Goal: Use online tool/utility: Utilize a website feature to perform a specific function

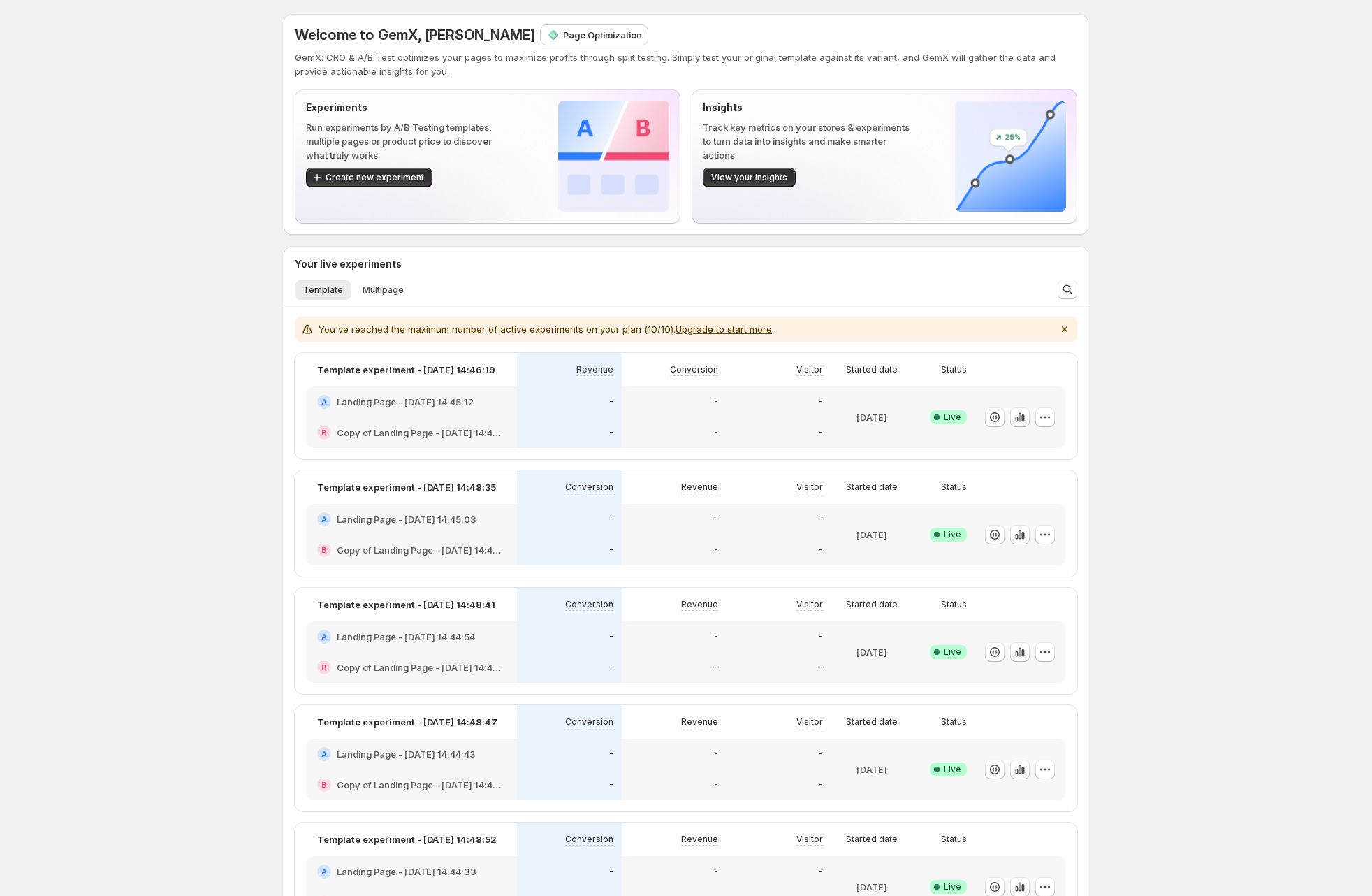
scroll to position [219, 0]
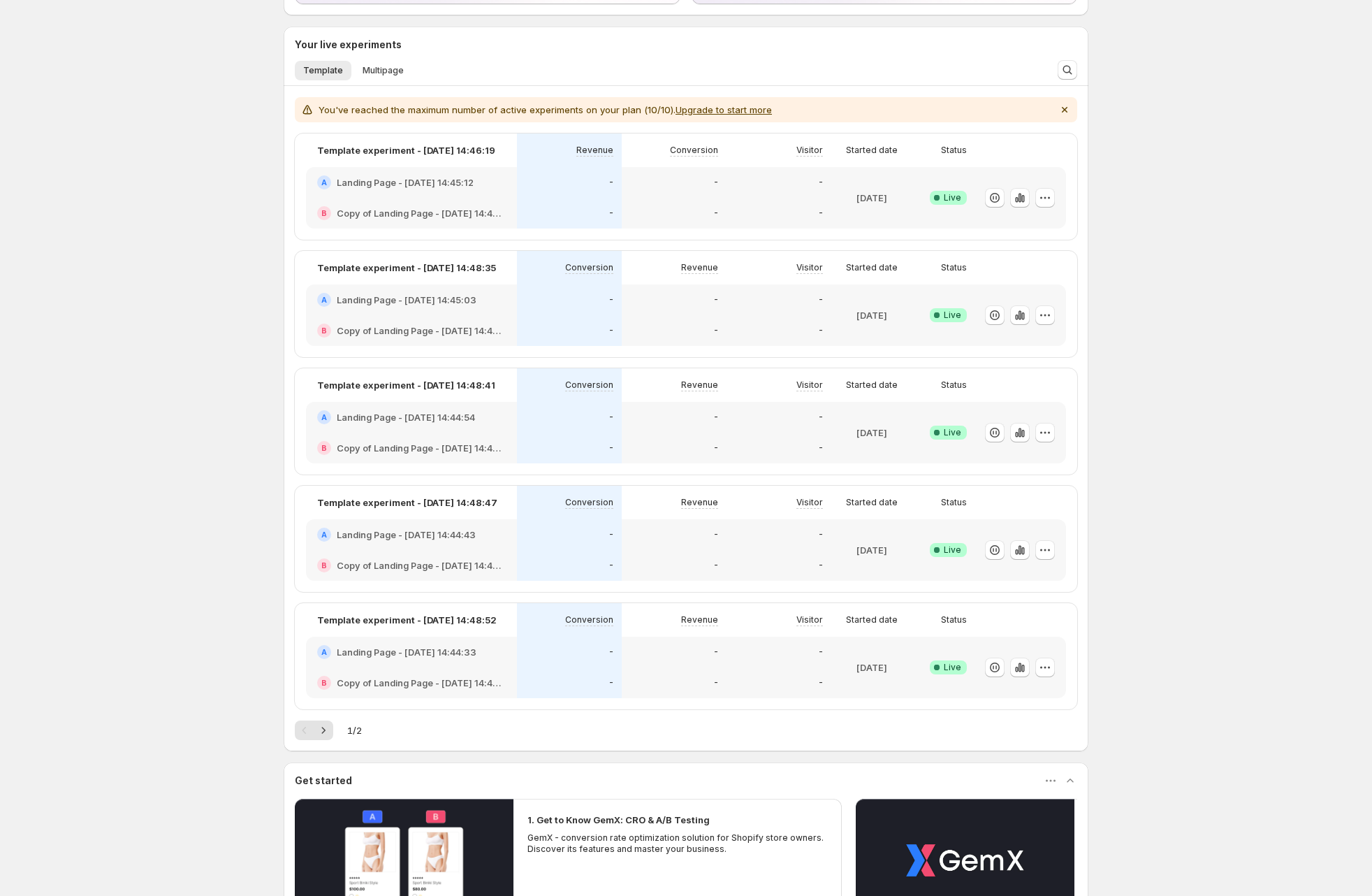
click at [328, 725] on icon "Next" at bounding box center [323, 730] width 14 height 14
click at [327, 724] on div "Pagination" at bounding box center [324, 730] width 20 height 20
click at [328, 728] on div "Pagination" at bounding box center [324, 730] width 20 height 20
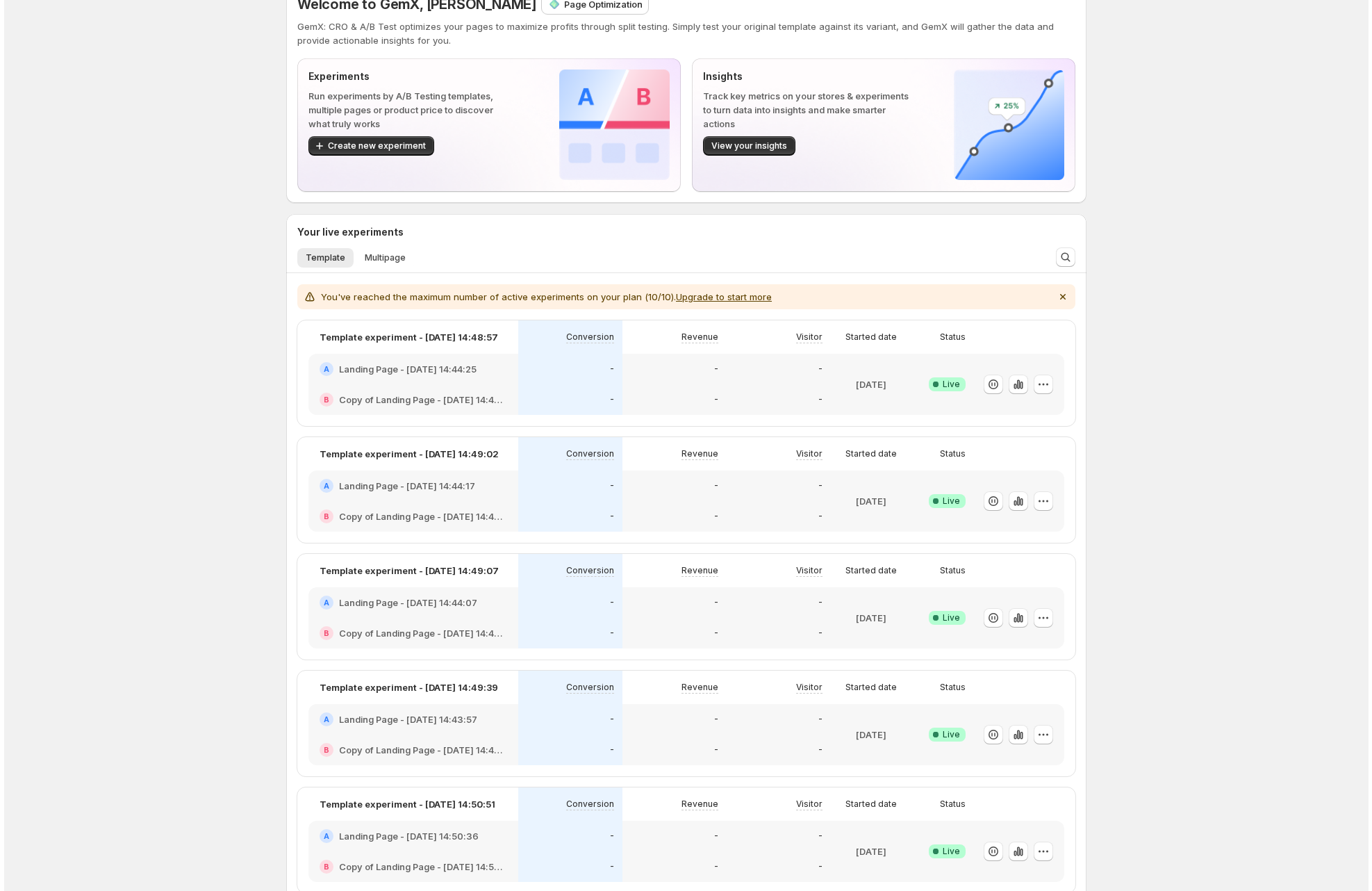
scroll to position [0, 0]
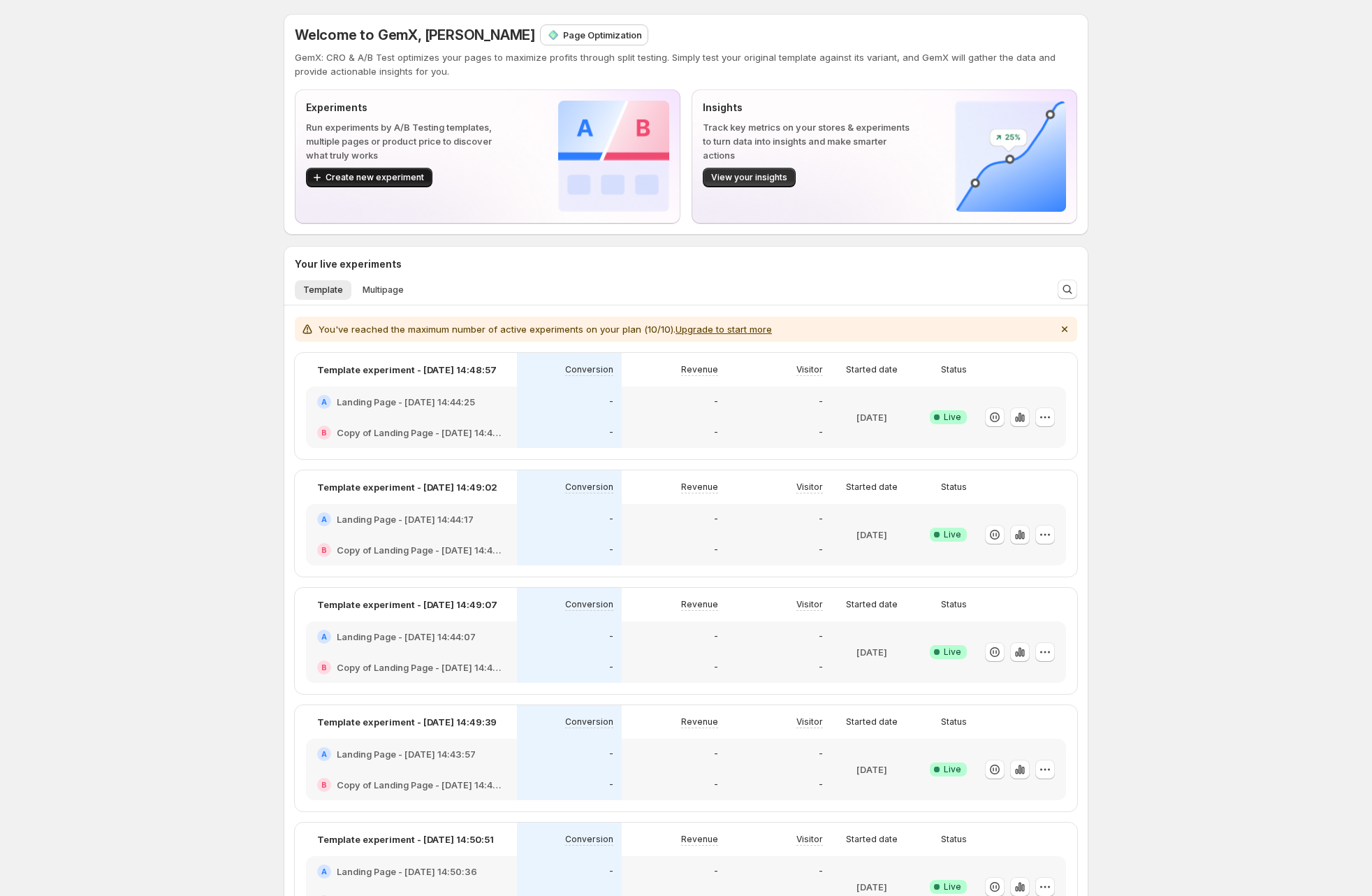
click at [395, 180] on span "Create new experiment" at bounding box center [374, 177] width 99 height 11
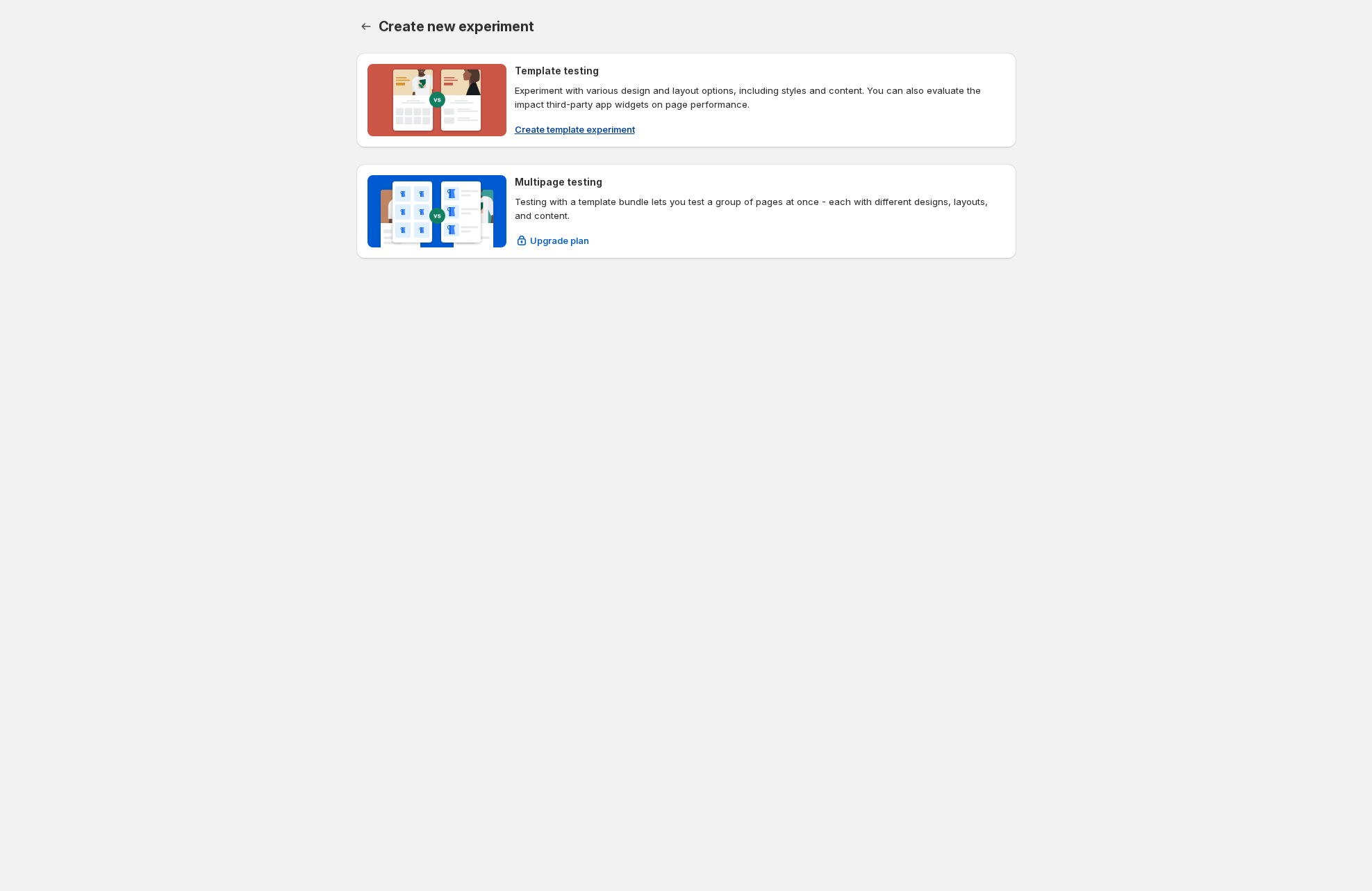
click at [634, 92] on p "Experiment with various design and layout options, including styles and content…" at bounding box center [760, 97] width 491 height 28
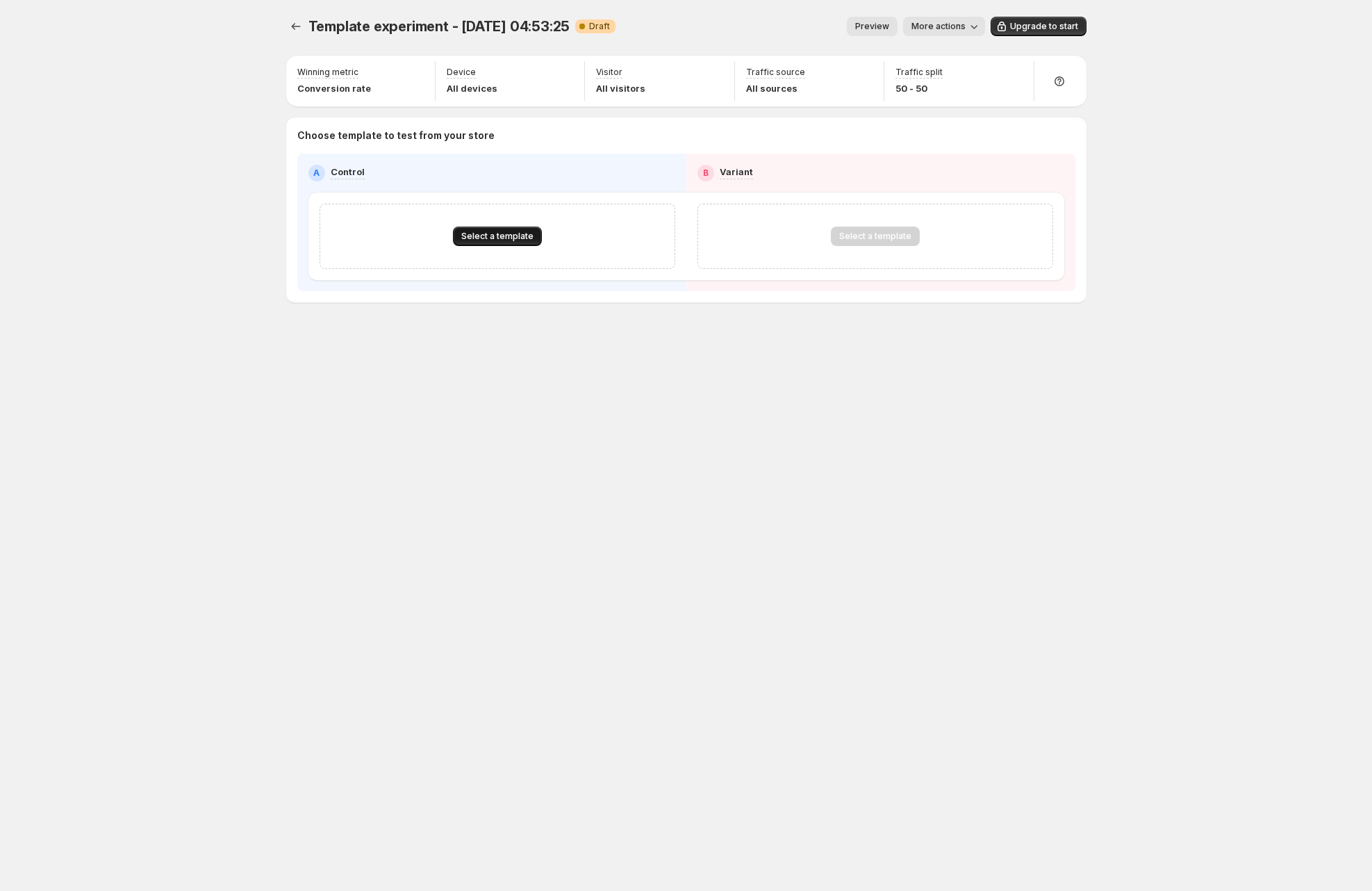
click at [491, 229] on button "Select a template" at bounding box center [497, 236] width 89 height 20
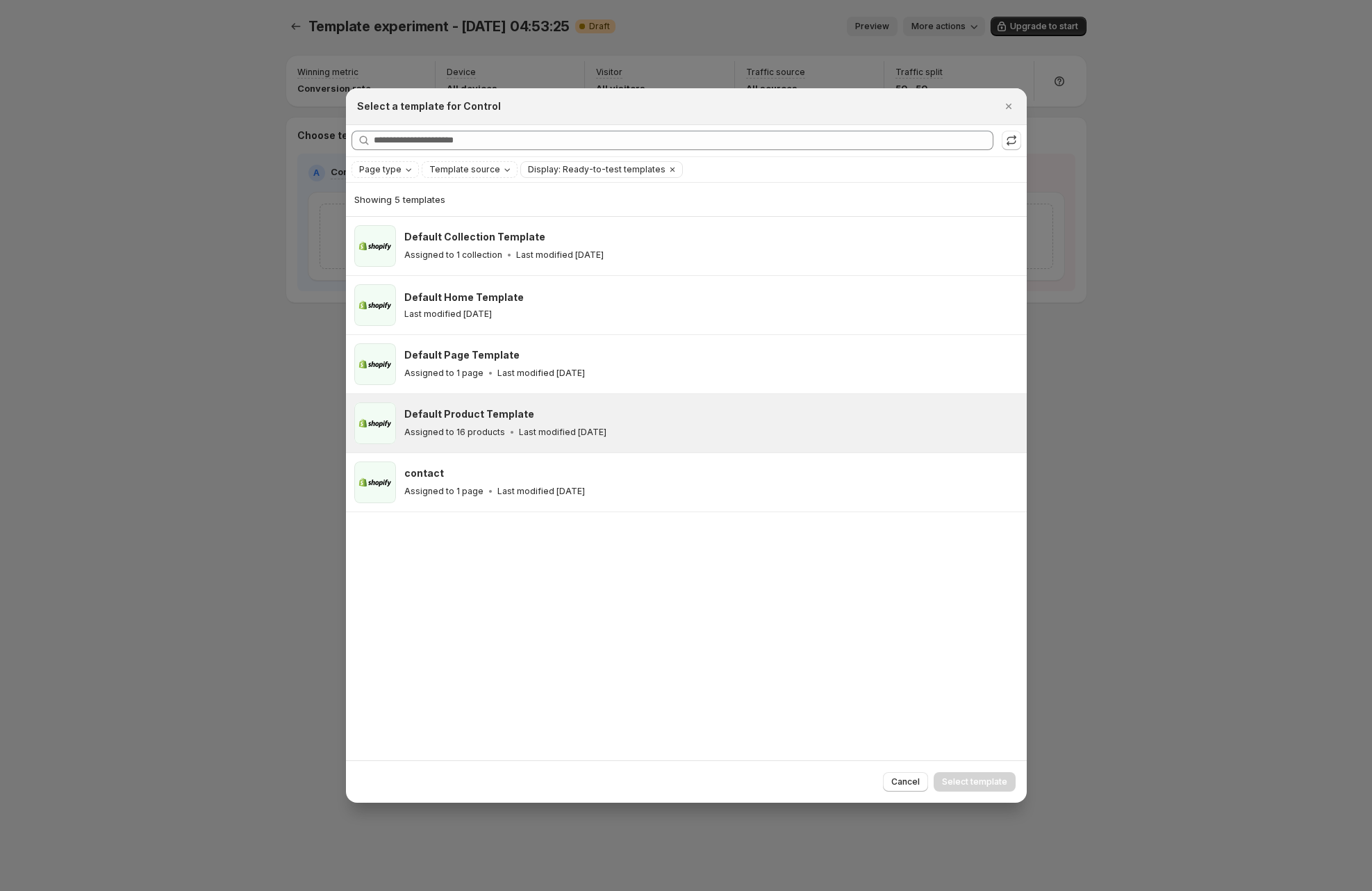
click at [496, 432] on p "Assigned to 16 products" at bounding box center [455, 432] width 100 height 11
click at [981, 785] on span "Select template" at bounding box center [974, 781] width 65 height 11
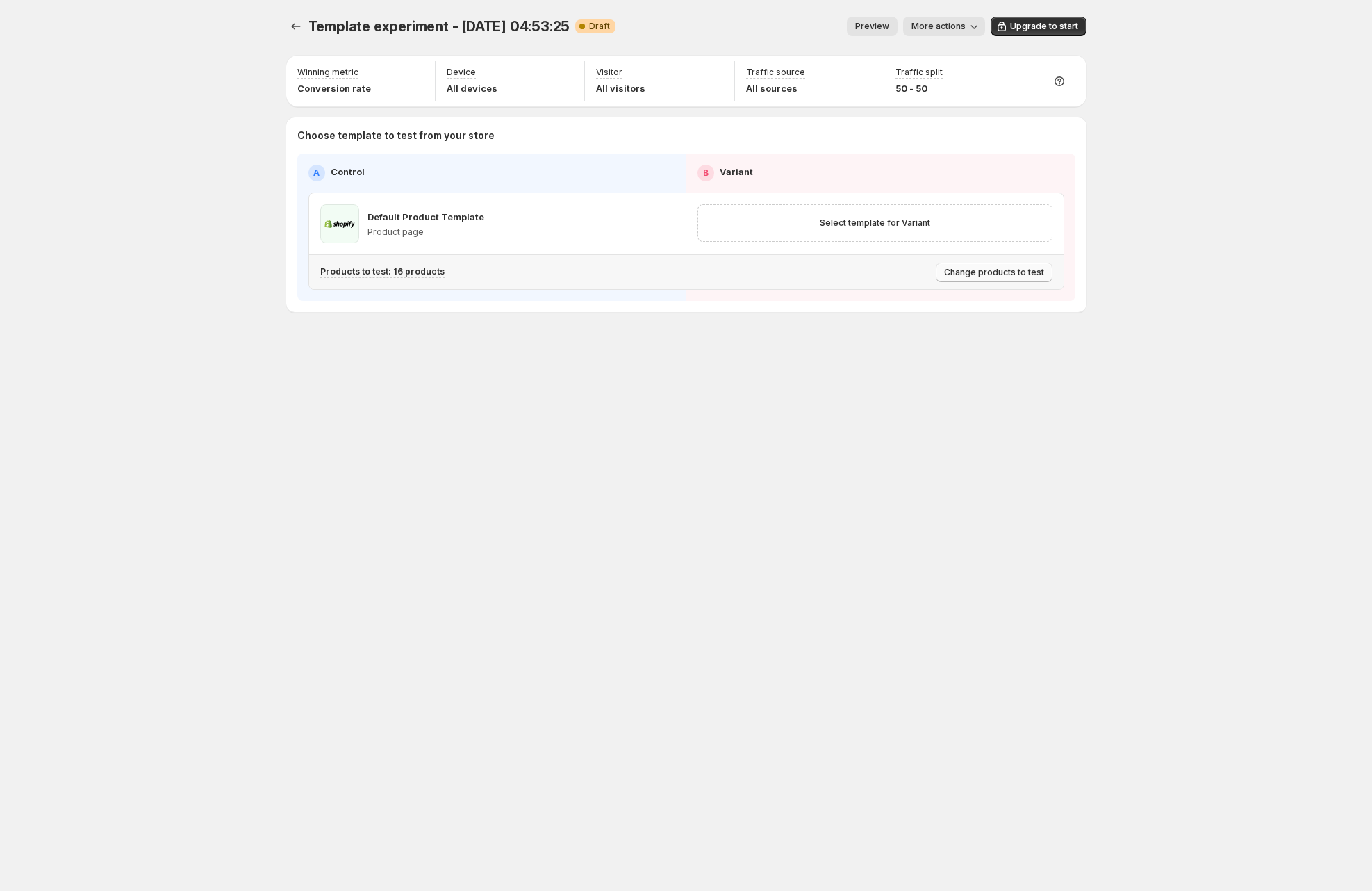
click at [969, 268] on span "Change products to test" at bounding box center [994, 272] width 100 height 11
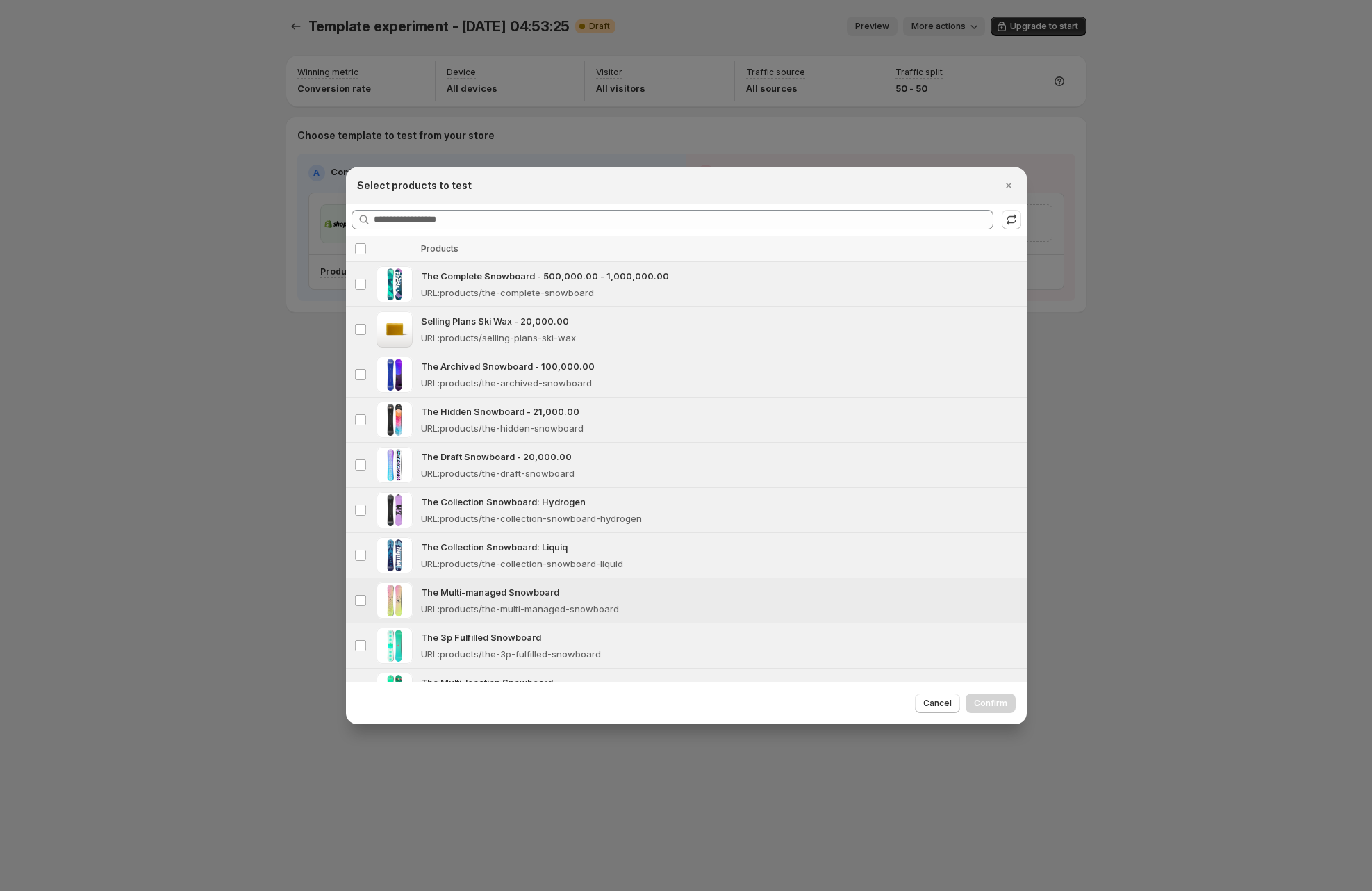
scroll to position [309, 0]
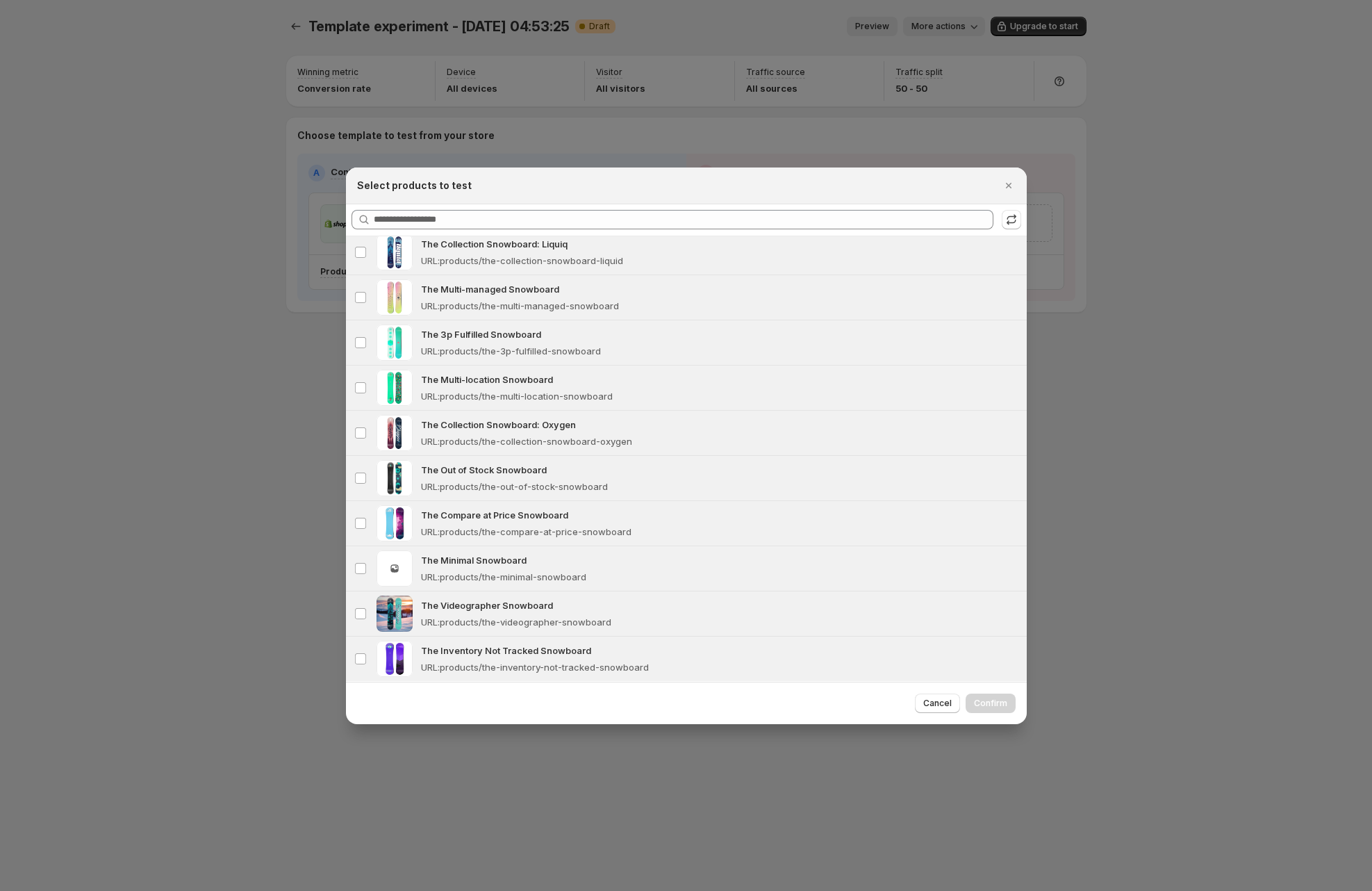
click at [276, 287] on div at bounding box center [686, 446] width 1372 height 891
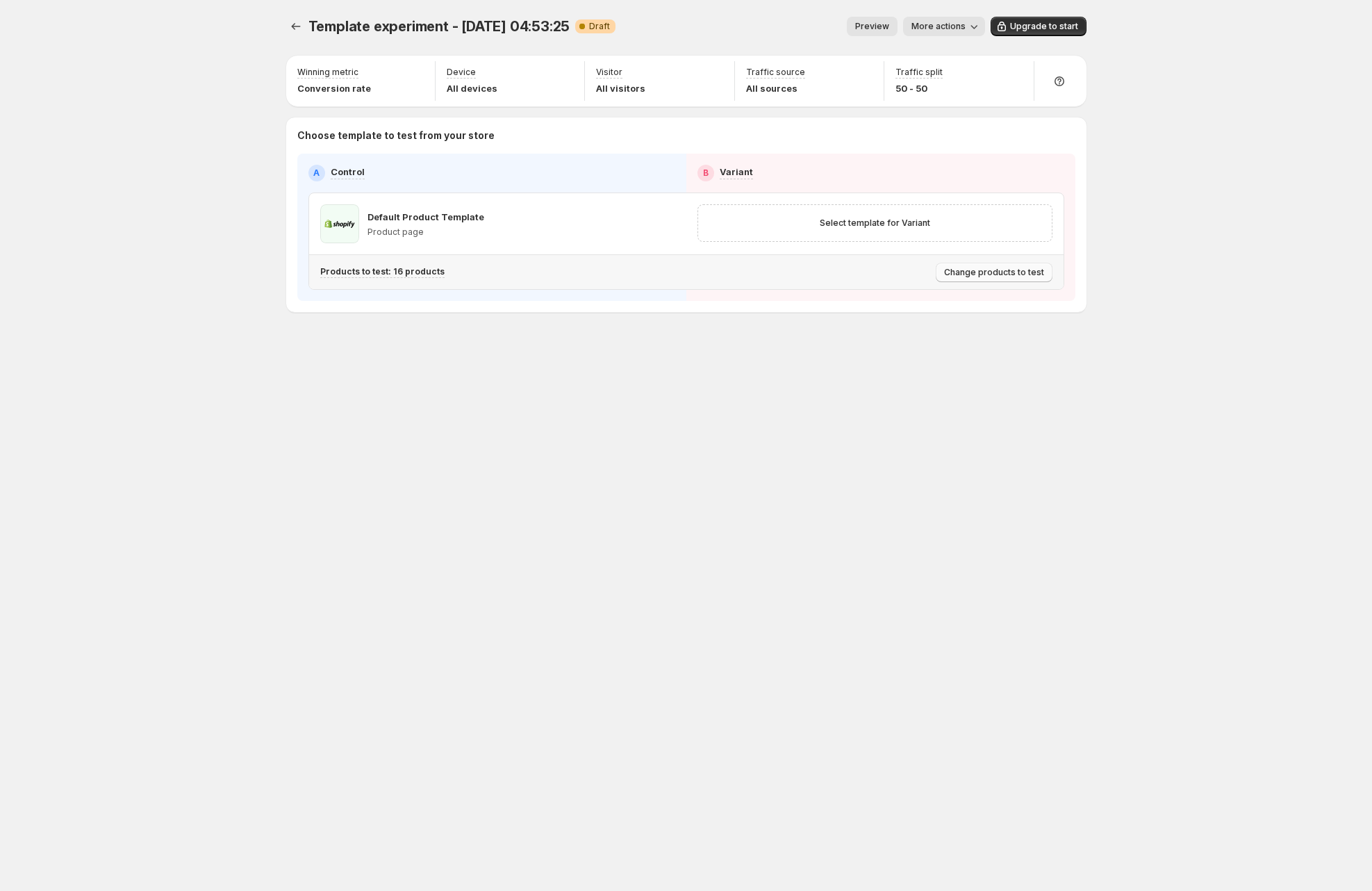
click at [978, 274] on span "Change products to test" at bounding box center [994, 272] width 100 height 11
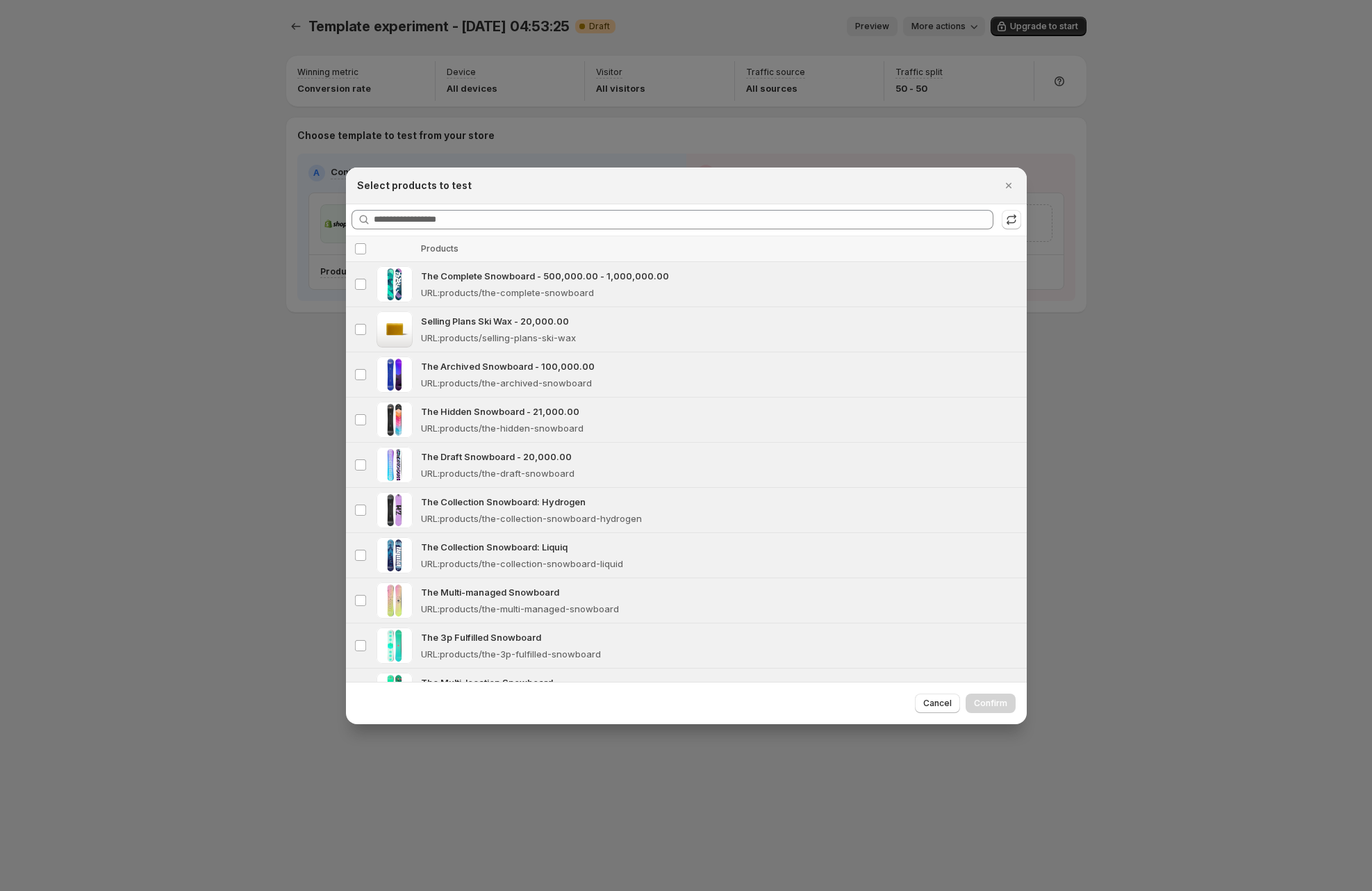
click at [287, 305] on div at bounding box center [686, 446] width 1372 height 891
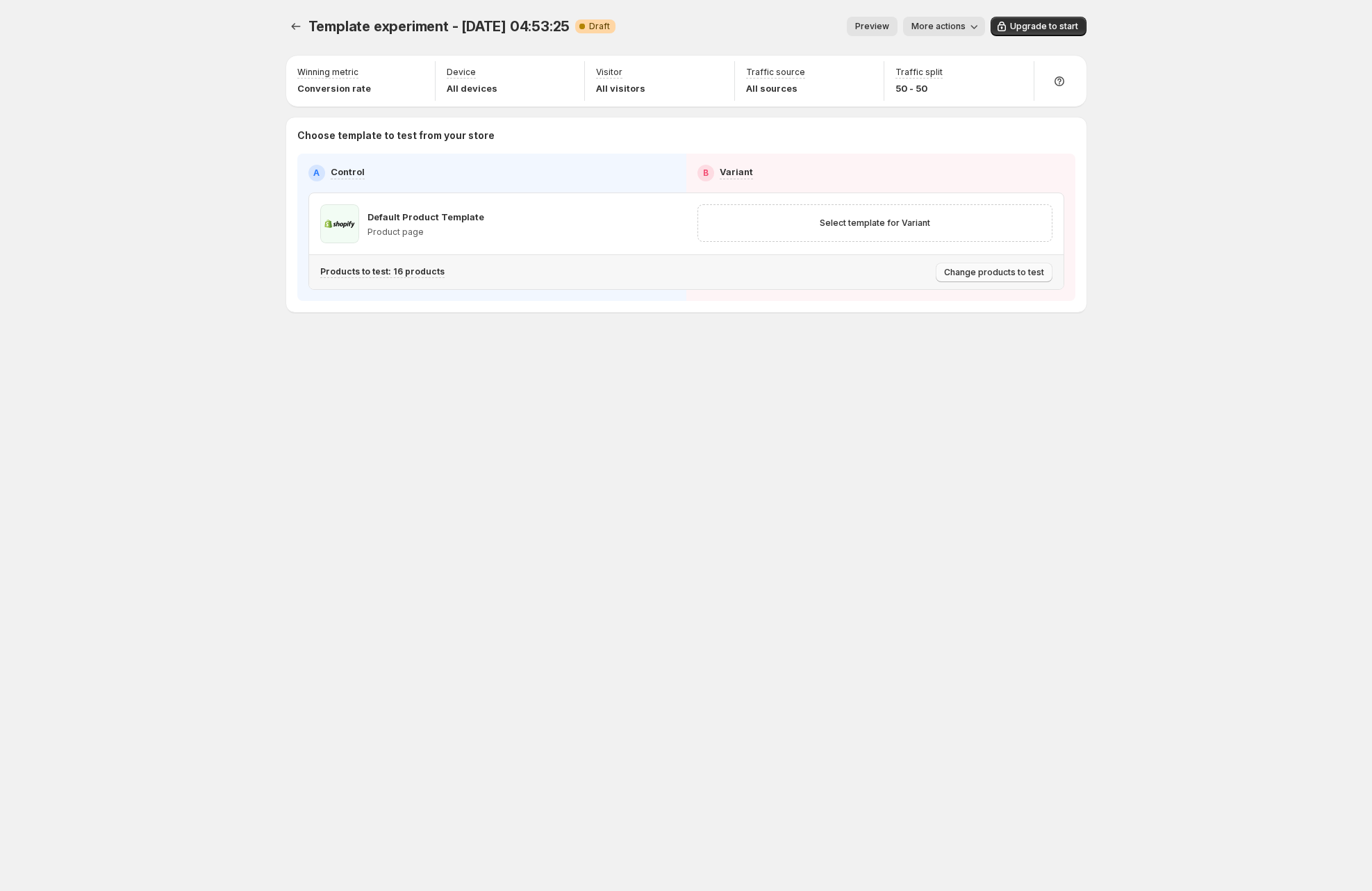
click at [1010, 275] on span "Change products to test" at bounding box center [994, 272] width 100 height 11
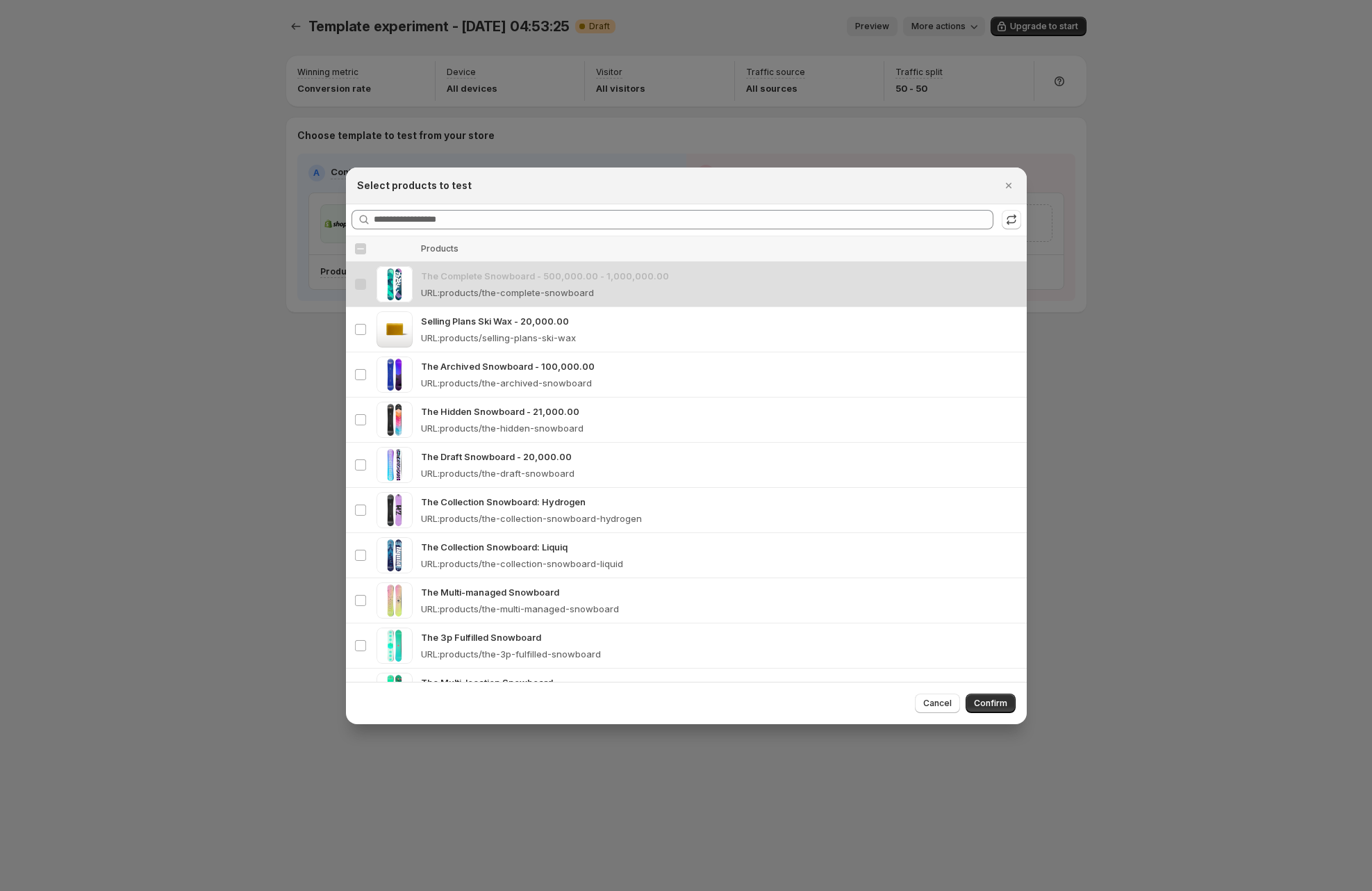
click at [496, 282] on table "Select all products Thumbnail Products Select product The Complete Snowboard - …" at bounding box center [686, 610] width 681 height 748
click at [489, 312] on td "Selling Plans Ski Wax - 20,000.00 URL : products/selling-plans-ski-wax" at bounding box center [721, 329] width 610 height 45
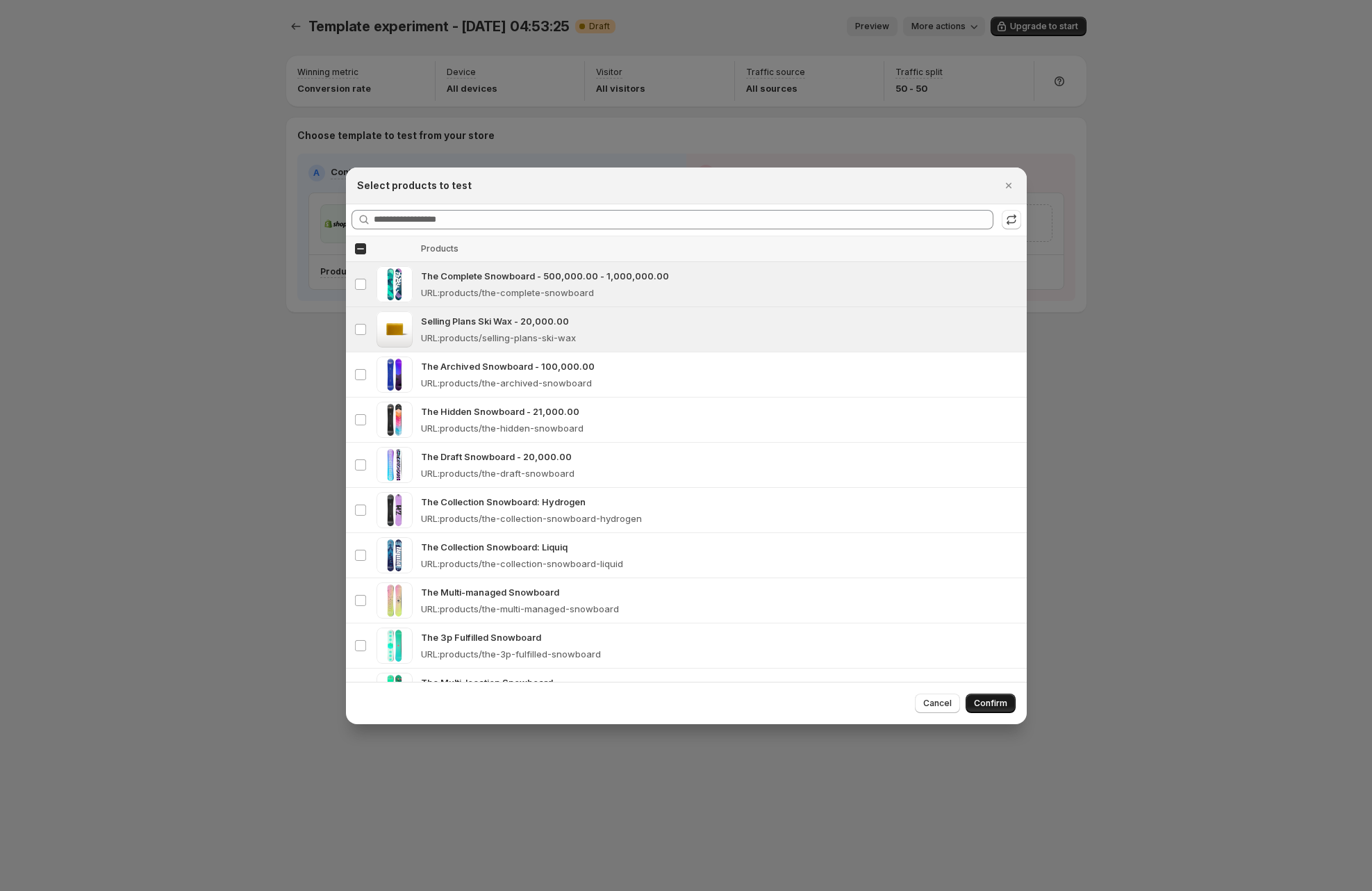
click at [985, 704] on span "Confirm" at bounding box center [991, 702] width 33 height 11
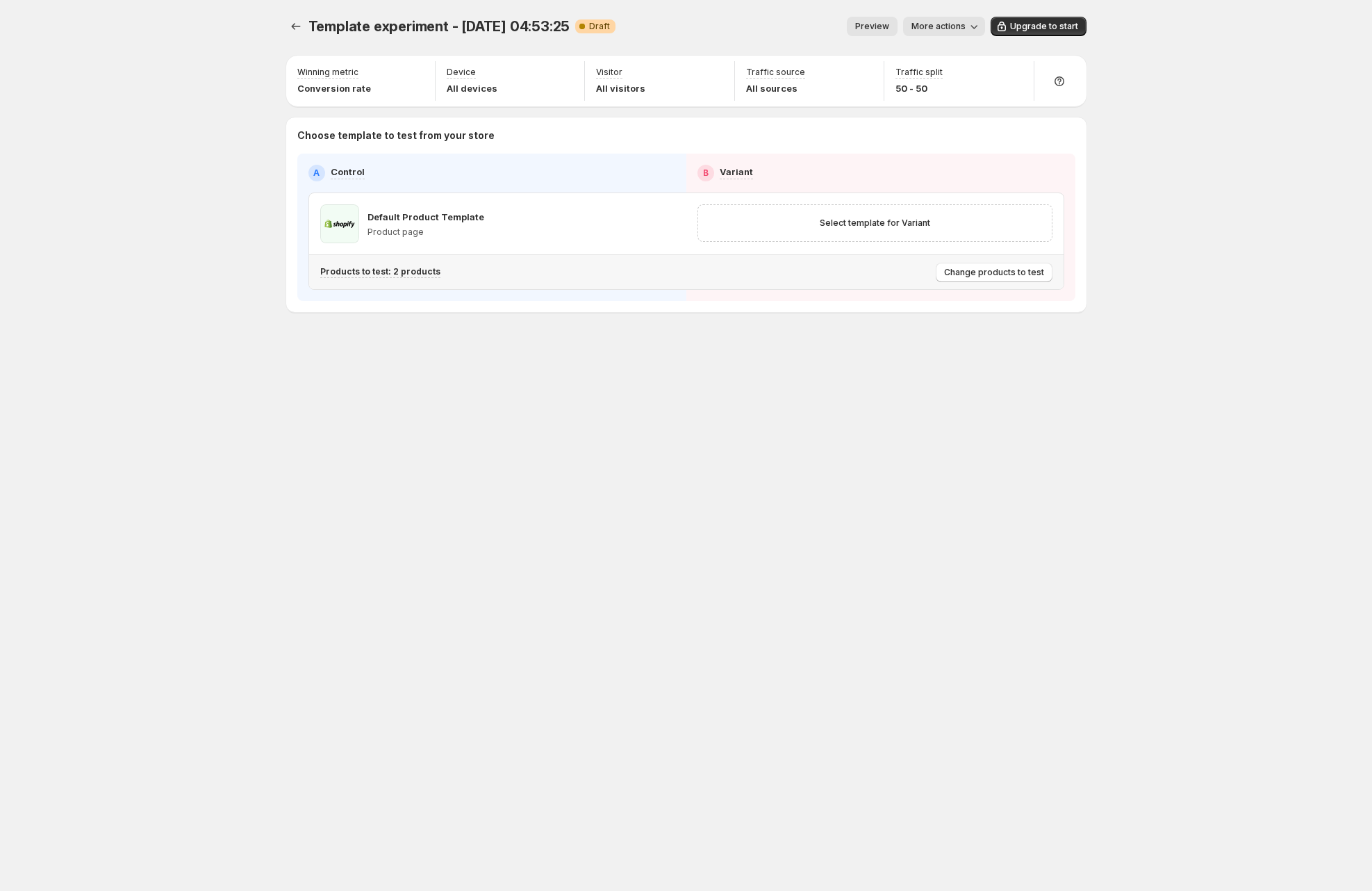
click at [412, 278] on div "Products to test: 2 products" at bounding box center [625, 272] width 610 height 23
click at [424, 273] on p "Products to test: 2 products" at bounding box center [380, 271] width 120 height 11
click at [966, 271] on span "Change products to test" at bounding box center [994, 272] width 100 height 11
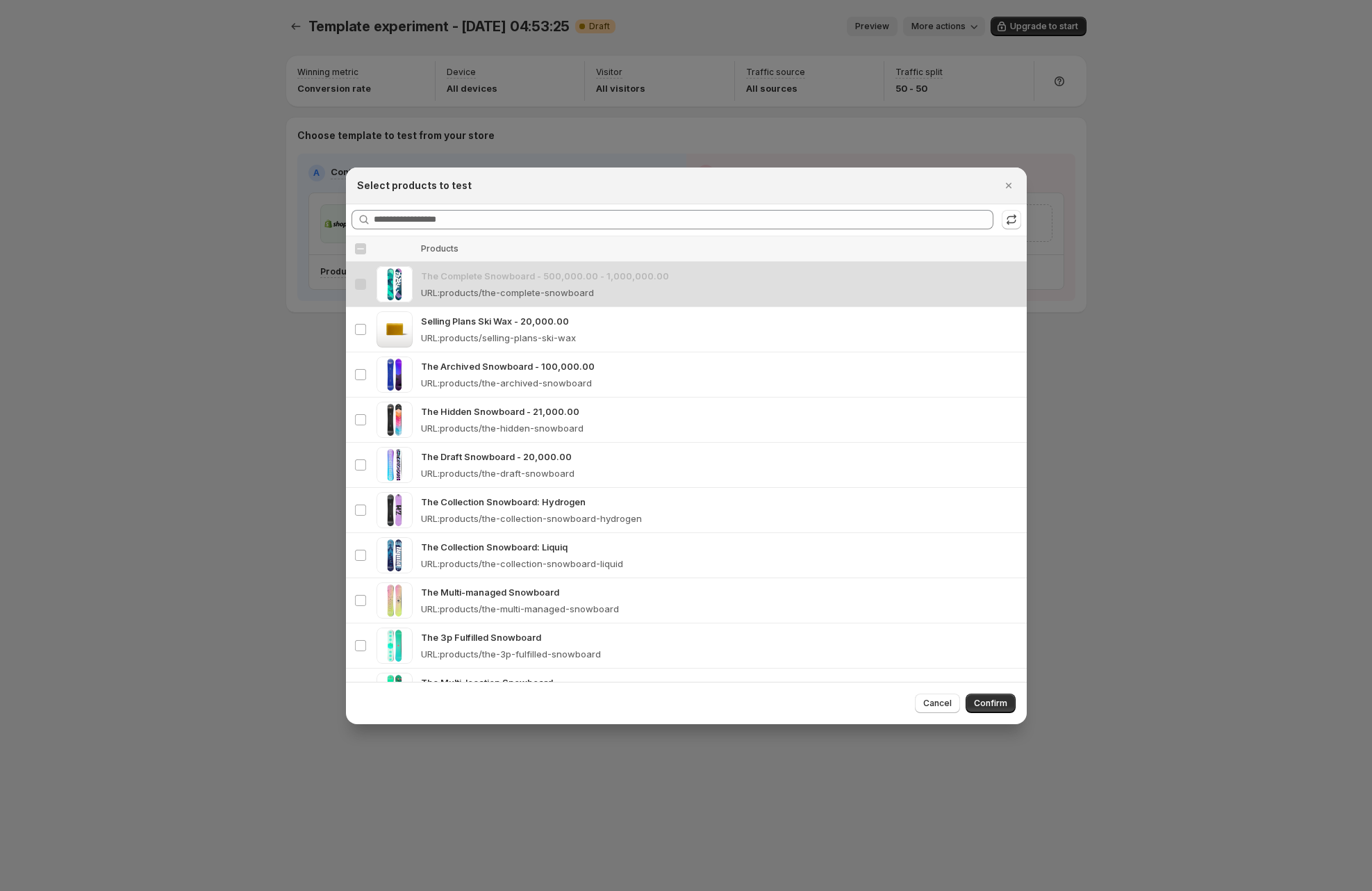
click at [362, 248] on div "Select all products" at bounding box center [360, 248] width 12 height 12
click at [362, 247] on div "Select all products" at bounding box center [360, 248] width 12 height 12
drag, startPoint x: 362, startPoint y: 247, endPoint x: 361, endPoint y: 287, distance: 40.0
click at [362, 247] on div "Select all products" at bounding box center [360, 248] width 12 height 12
click at [366, 329] on div "Select product" at bounding box center [361, 329] width 14 height 12
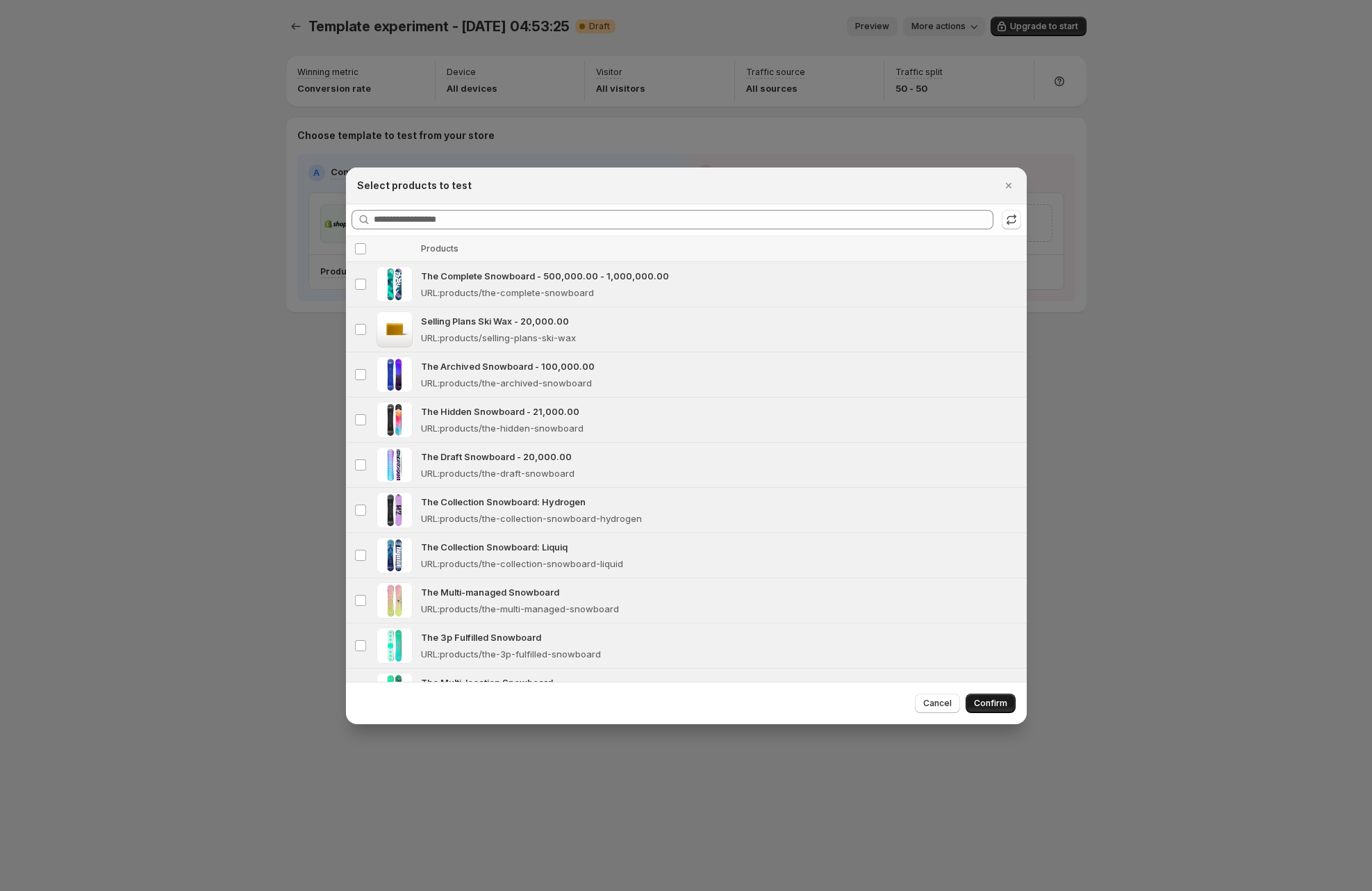
click at [990, 701] on span "Confirm" at bounding box center [991, 702] width 33 height 11
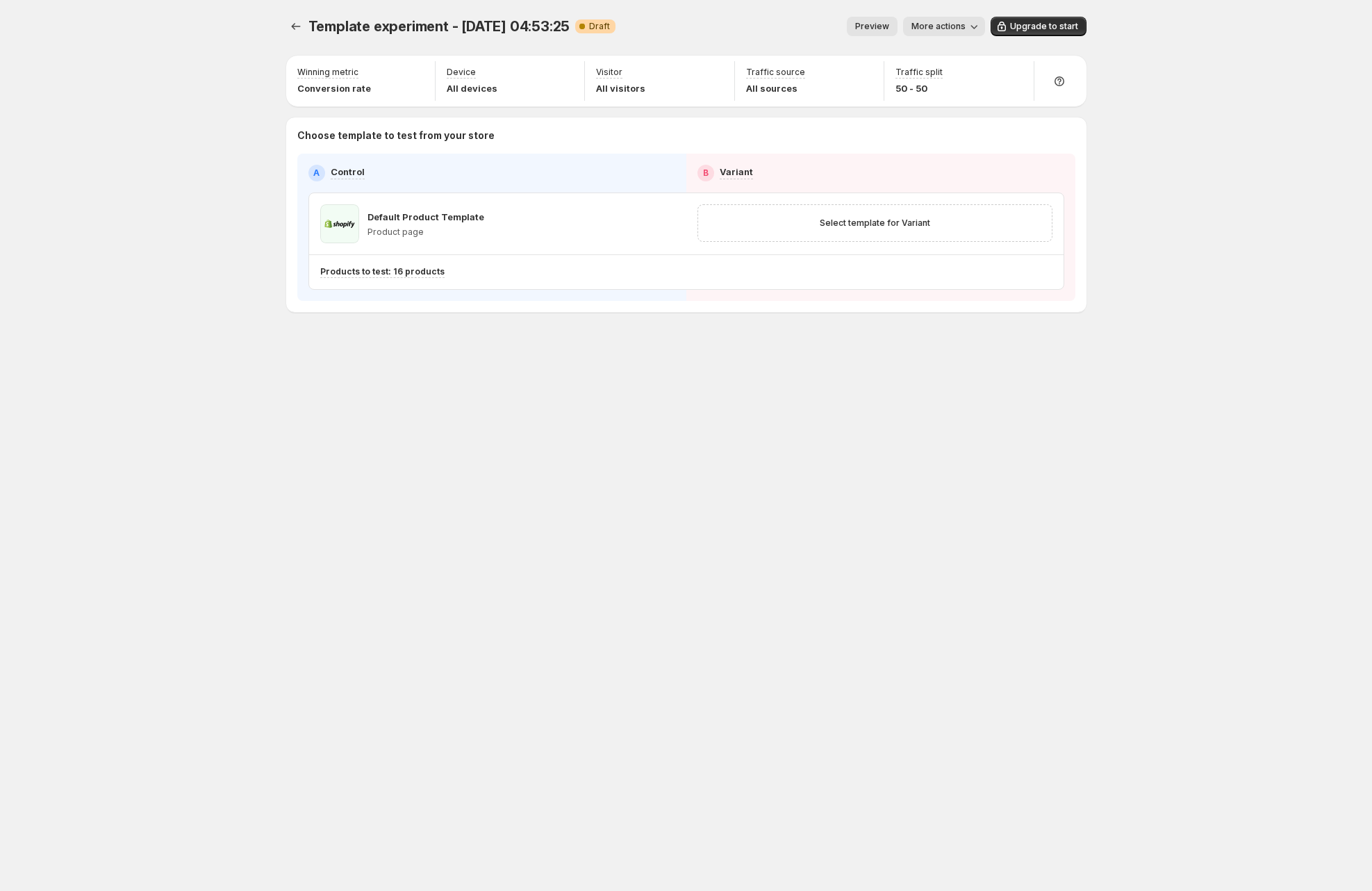
click at [198, 320] on div "Template experiment - [DATE] 04:53:25. This page is ready Template experiment -…" at bounding box center [686, 446] width 1372 height 891
click at [145, 74] on div "Template experiment - [DATE] 04:53:25. This page is ready Template experiment -…" at bounding box center [686, 446] width 1372 height 891
